Goal: Task Accomplishment & Management: Use online tool/utility

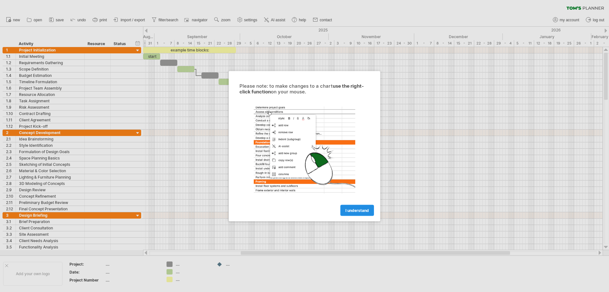
click at [360, 210] on span "I understand" at bounding box center [357, 210] width 23 height 5
click at [355, 209] on span "I understand" at bounding box center [357, 210] width 23 height 5
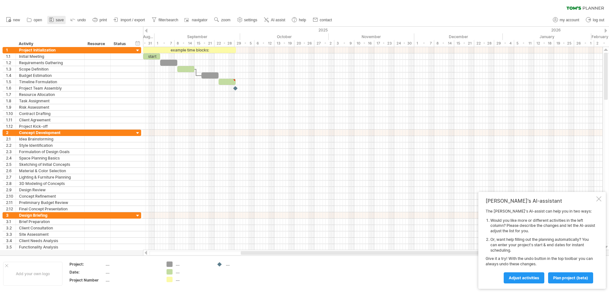
click at [59, 19] on span "save" at bounding box center [60, 20] width 8 height 4
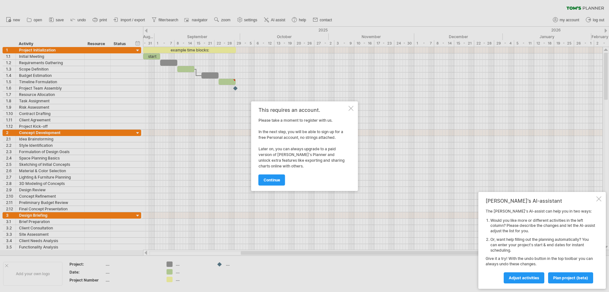
click at [348, 106] on div "This requires an account. Please take a moment to register with us. In the next…" at bounding box center [304, 145] width 107 height 89
click at [351, 109] on div at bounding box center [351, 108] width 5 height 5
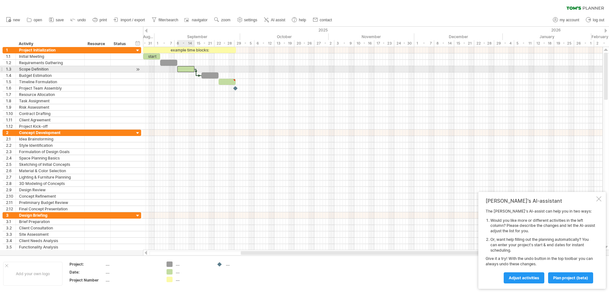
click at [184, 69] on div at bounding box center [185, 69] width 17 height 6
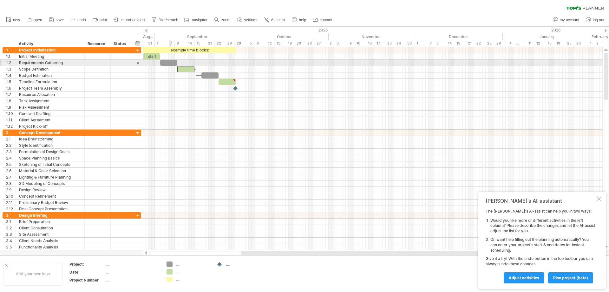
click at [170, 62] on div at bounding box center [168, 63] width 17 height 6
click at [166, 62] on div at bounding box center [168, 63] width 17 height 6
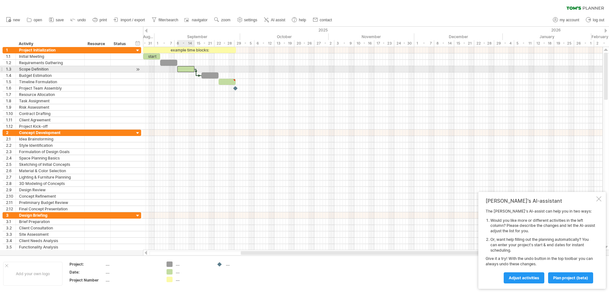
click at [186, 69] on div at bounding box center [185, 69] width 17 height 6
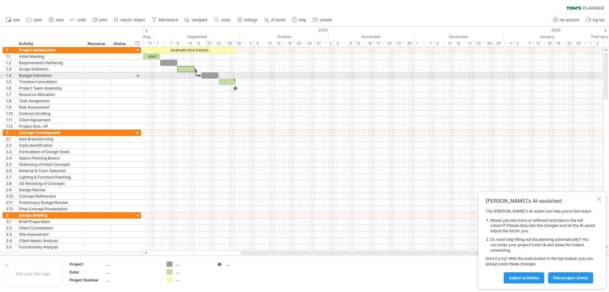
click at [208, 74] on div at bounding box center [210, 75] width 17 height 6
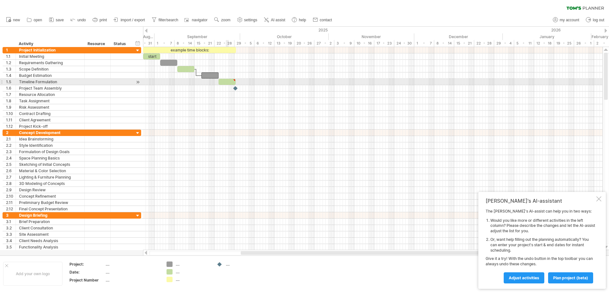
click at [226, 79] on div at bounding box center [227, 82] width 17 height 6
